Goal: Subscribe to service/newsletter

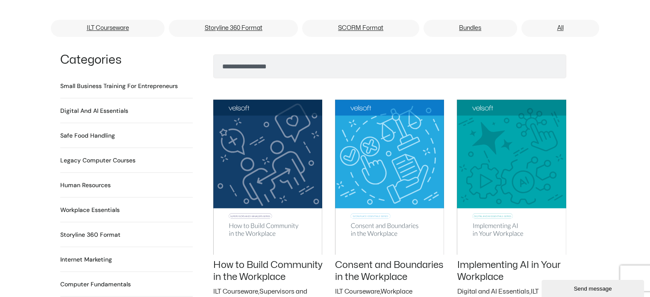
scroll to position [470, 0]
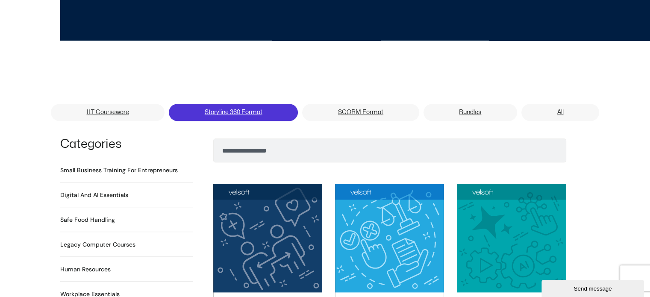
click at [250, 104] on link "Storyline 360 Format" at bounding box center [233, 112] width 129 height 17
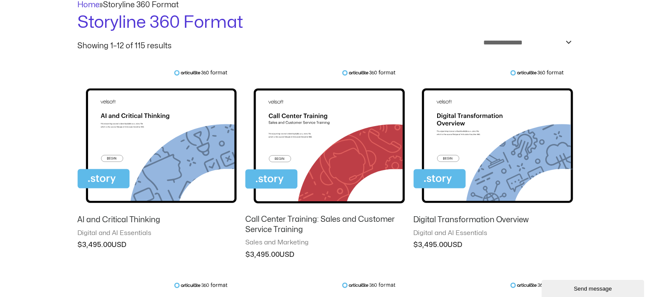
scroll to position [85, 0]
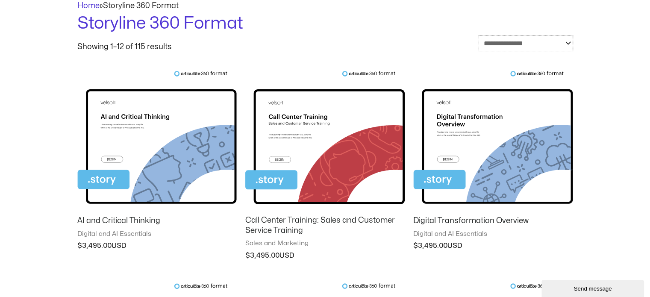
click at [534, 43] on select "**********" at bounding box center [525, 43] width 95 height 16
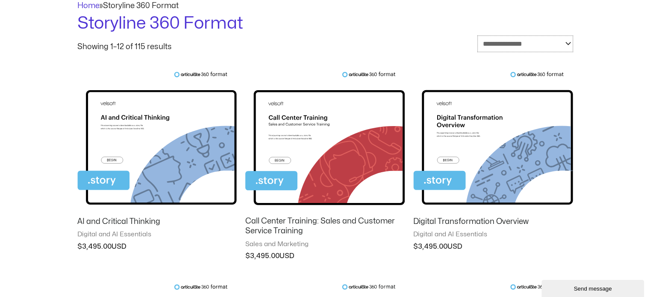
select select "****"
click at [477, 35] on select "**********" at bounding box center [525, 43] width 96 height 17
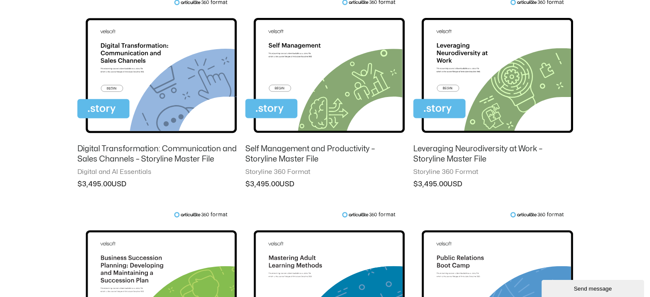
scroll to position [385, 0]
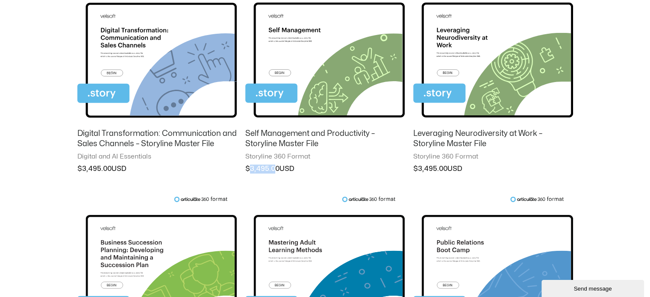
drag, startPoint x: 250, startPoint y: 167, endPoint x: 273, endPoint y: 166, distance: 24.0
click at [273, 166] on bdi "$ 3,495.00" at bounding box center [262, 168] width 34 height 7
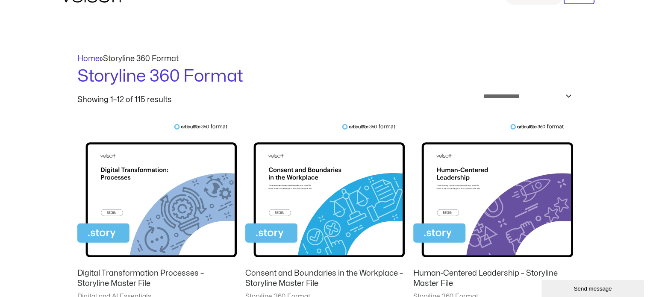
scroll to position [0, 0]
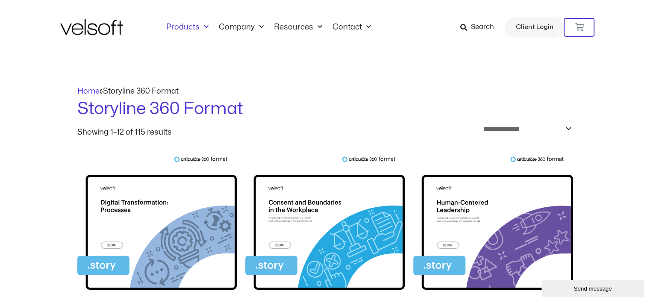
click at [179, 25] on link "Products" at bounding box center [187, 27] width 53 height 9
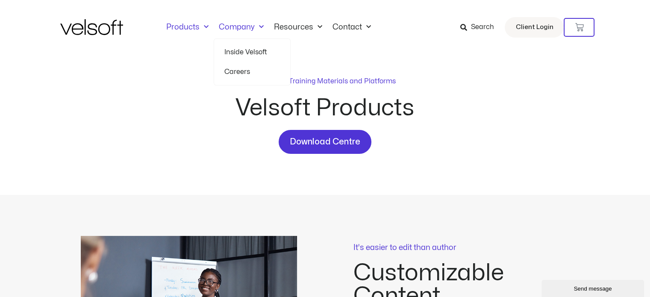
click at [100, 29] on img at bounding box center [91, 27] width 63 height 16
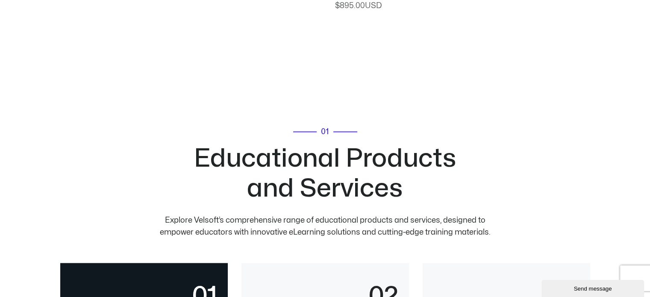
scroll to position [1709, 0]
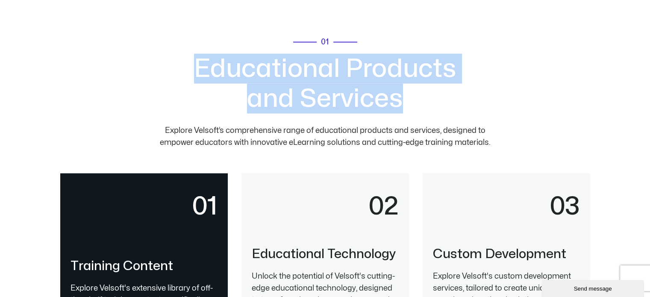
drag, startPoint x: 190, startPoint y: 68, endPoint x: 444, endPoint y: 102, distance: 255.6
click at [444, 102] on h2 "Educational Products and Services" at bounding box center [325, 84] width 274 height 60
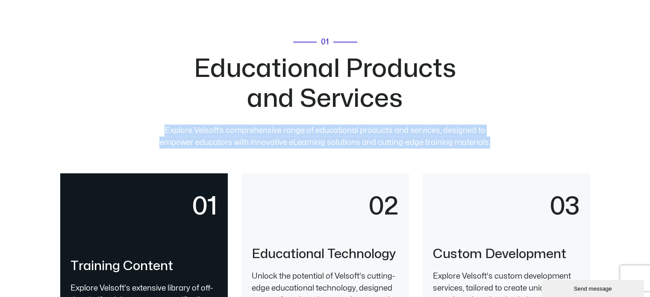
drag, startPoint x: 173, startPoint y: 132, endPoint x: 504, endPoint y: 152, distance: 332.2
click at [504, 152] on div "01 Educational Products and Services Explore Velsoft’s comprehensive range of e…" at bounding box center [325, 97] width 530 height 118
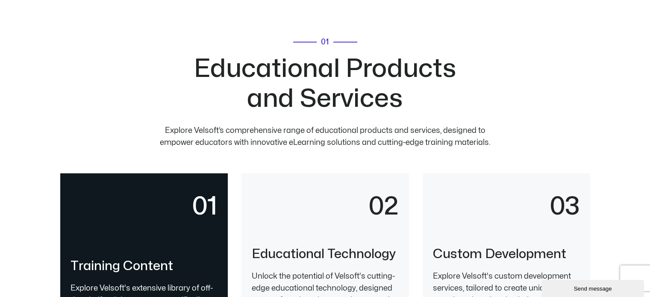
drag, startPoint x: 501, startPoint y: 145, endPoint x: 163, endPoint y: 62, distance: 347.6
click at [163, 62] on div "01 Educational Products and Services Explore Velsoft’s comprehensive range of e…" at bounding box center [325, 97] width 530 height 118
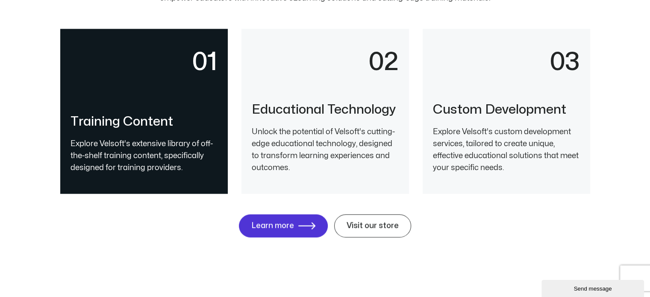
scroll to position [1880, 0]
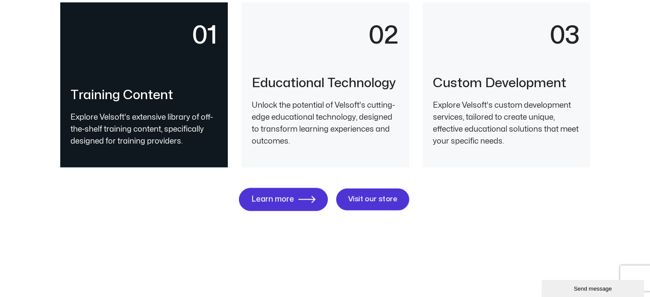
click at [374, 200] on span "Visit our store" at bounding box center [373, 200] width 50 height 8
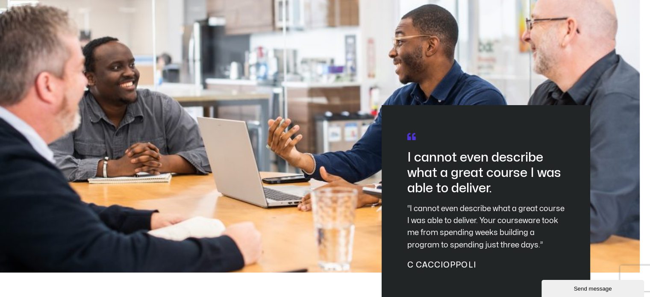
scroll to position [2436, 0]
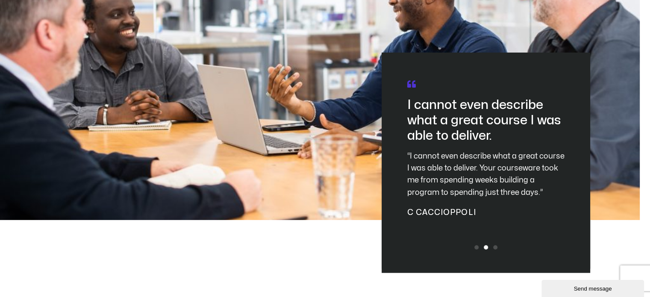
click at [407, 180] on p "“I cannot even describe what a great course I was able to deliver. Your coursew…" at bounding box center [485, 174] width 157 height 48
click at [407, 173] on p "“I cannot even describe what a great course I was able to deliver. Your coursew…" at bounding box center [485, 174] width 157 height 48
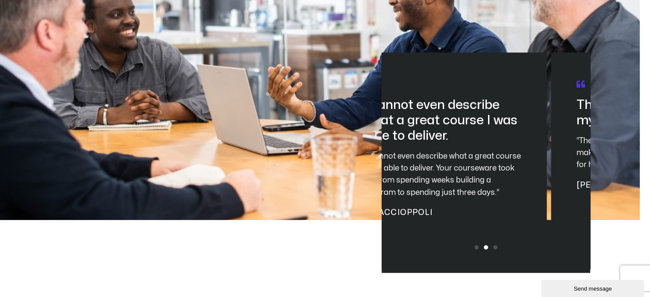
click at [276, 136] on div "Thanks for helping make my job so much easier. “The way you have designed the m…" at bounding box center [325, 100] width 530 height 346
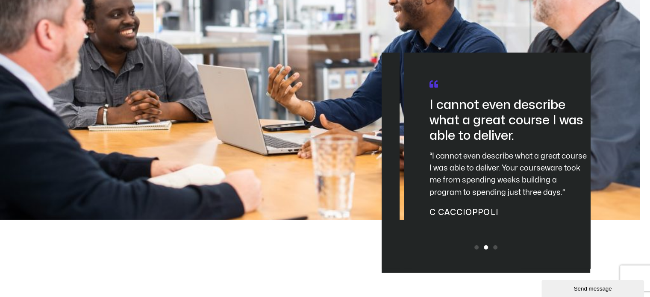
click at [576, 161] on p "“I cannot even describe what a great course I was able to deliver. Your coursew…" at bounding box center [507, 174] width 157 height 48
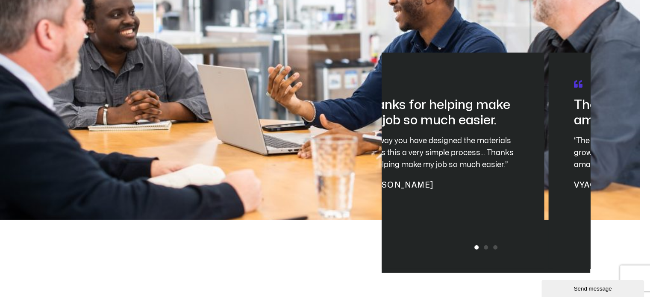
click at [590, 182] on div "Thanks for helping make my job so much easier. “The way you have designed the m…" at bounding box center [325, 100] width 530 height 346
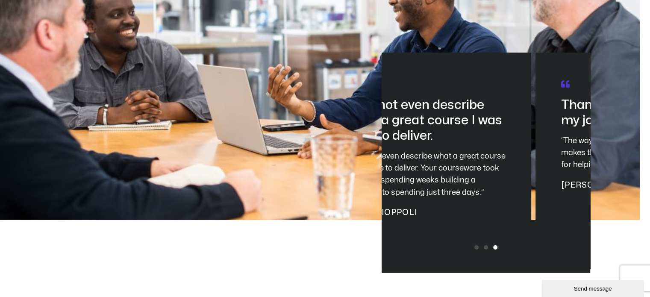
click at [106, 172] on div "Thanks for helping make my job so much easier. “The way you have designed the m…" at bounding box center [1, 161] width 209 height 216
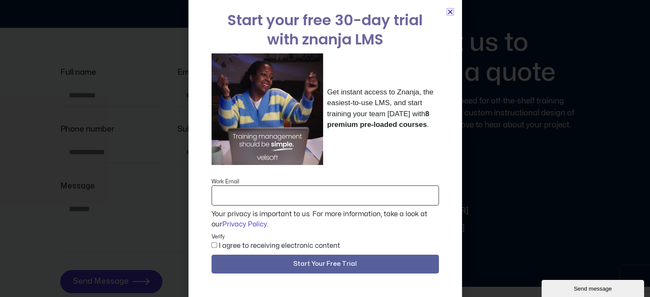
scroll to position [0, 0]
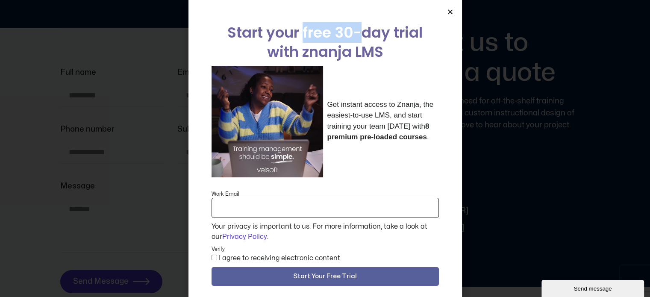
drag, startPoint x: 299, startPoint y: 33, endPoint x: 355, endPoint y: 35, distance: 56.4
click at [355, 35] on h2 "Start your free 30-day trial with znanja LMS" at bounding box center [325, 42] width 227 height 38
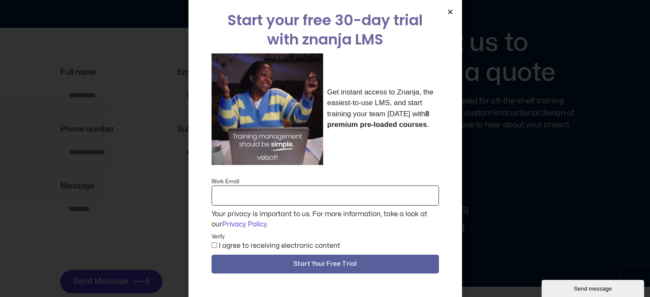
click at [242, 193] on input "Work Email" at bounding box center [325, 195] width 227 height 20
click at [359, 165] on div "Start your free 30-day trial with znanja LMS Get instant access to [GEOGRAPHIC_…" at bounding box center [325, 144] width 227 height 313
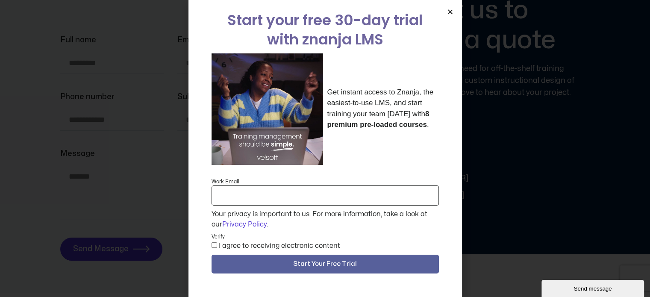
scroll to position [3205, 0]
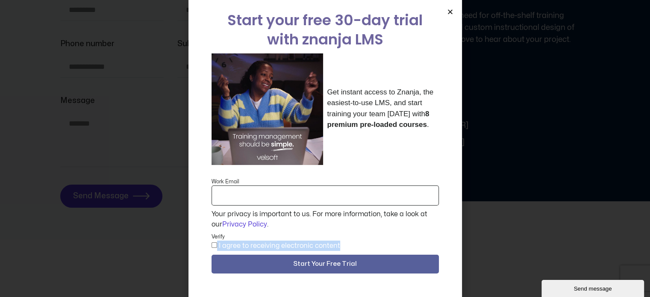
drag, startPoint x: 352, startPoint y: 244, endPoint x: 214, endPoint y: 244, distance: 138.0
click at [214, 244] on span "I agree to receiving electronic content" at bounding box center [325, 246] width 227 height 10
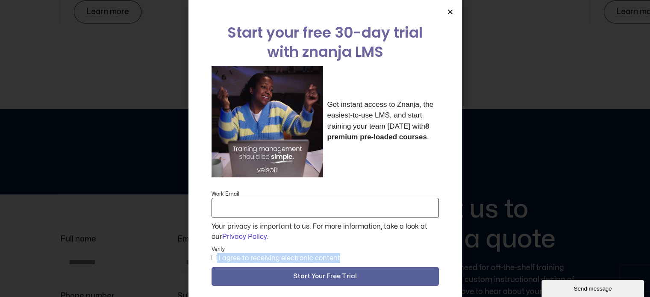
scroll to position [2949, 0]
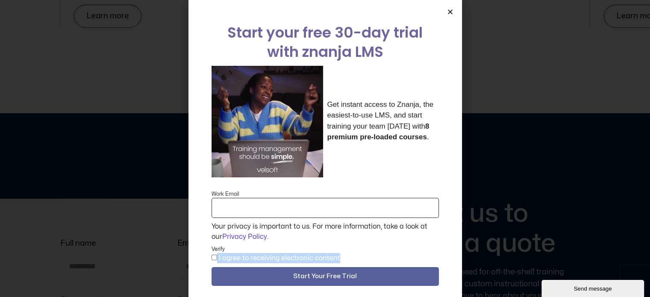
click at [450, 12] on icon "Close" at bounding box center [450, 12] width 6 height 6
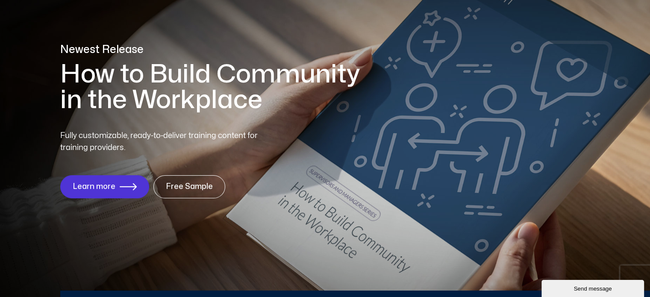
scroll to position [0, 0]
